Goal: Transaction & Acquisition: Obtain resource

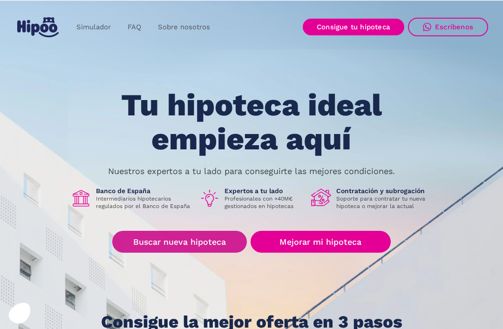
click at [189, 243] on link "Buscar nueva hipoteca" at bounding box center [179, 242] width 135 height 22
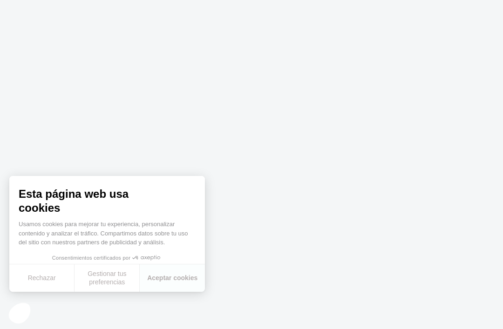
click at [324, 276] on body at bounding box center [251, 164] width 503 height 329
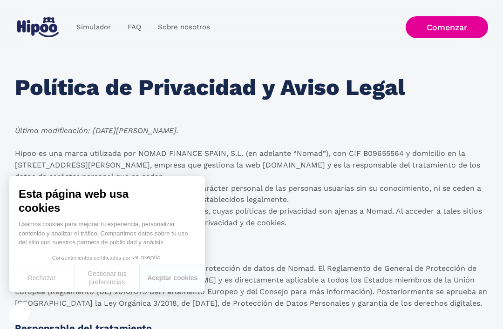
click at [178, 290] on button "Aceptar cookies" at bounding box center [172, 278] width 65 height 27
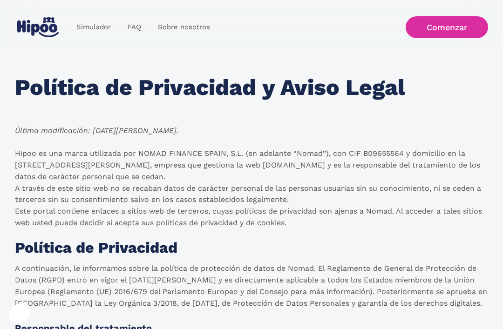
click at [453, 32] on link "Comenzar" at bounding box center [447, 27] width 82 height 22
